Goal: Find contact information: Find contact information

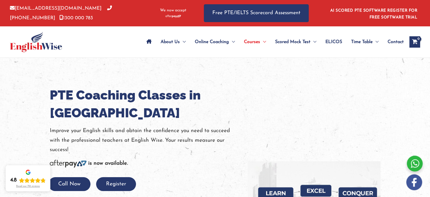
click at [399, 40] on span "Contact" at bounding box center [396, 42] width 16 height 20
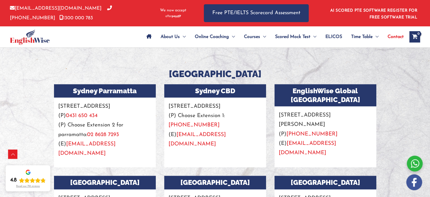
scroll to position [509, 0]
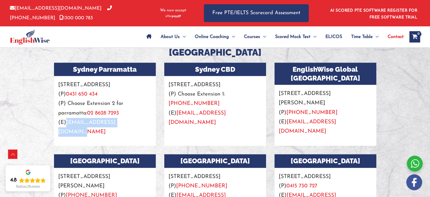
drag, startPoint x: 129, startPoint y: 119, endPoint x: 67, endPoint y: 119, distance: 61.6
click at [67, 119] on p "[STREET_ADDRESS] (P) 0431 650 434 (P) Choose Extension 2 for parramatta: 02 862…" at bounding box center [105, 106] width 102 height 61
copy link "[EMAIL_ADDRESS][DOMAIN_NAME]"
